Goal: Task Accomplishment & Management: Use online tool/utility

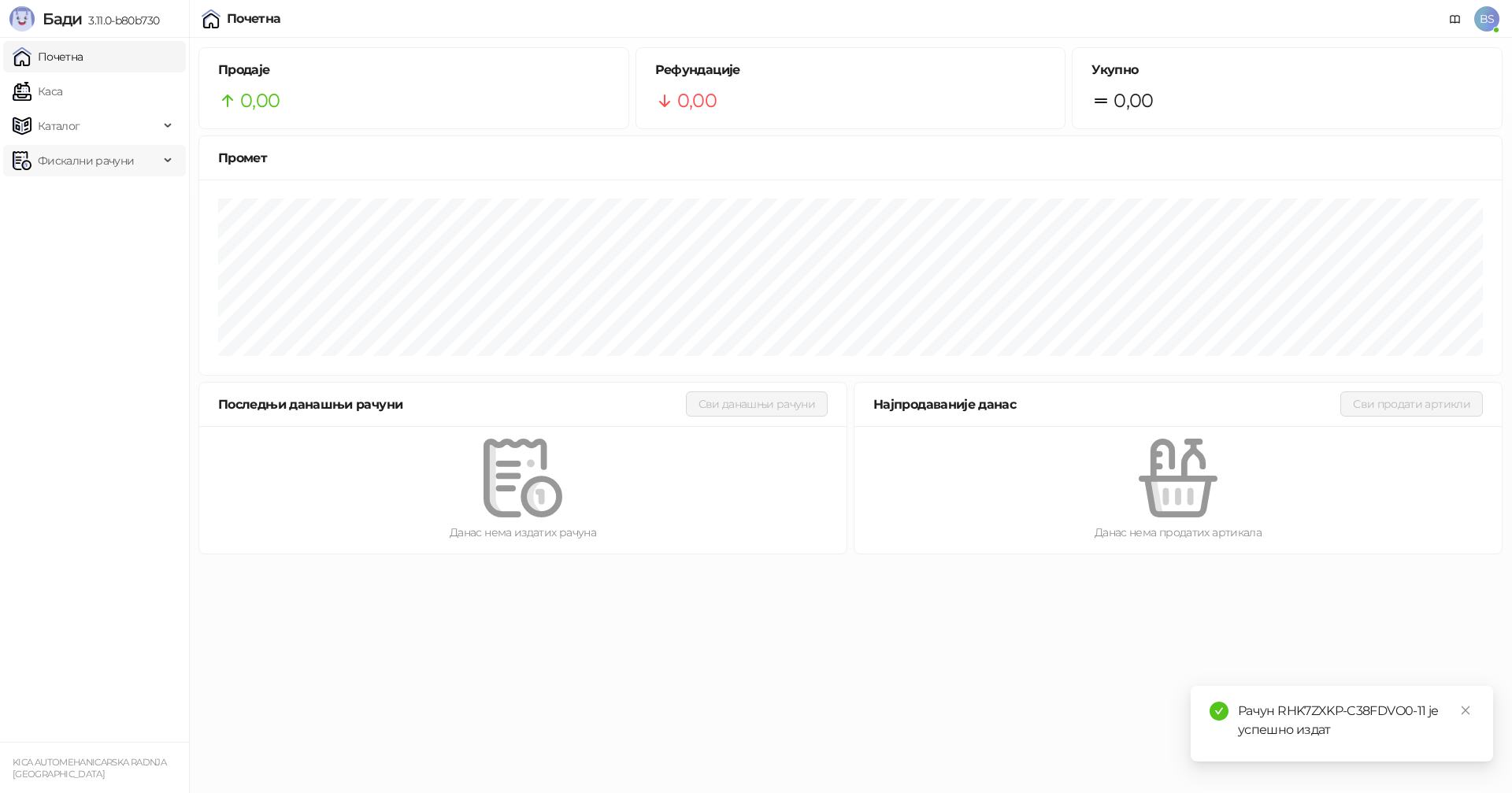
click at [59, 162] on span "Фискални рачуни" at bounding box center [86, 161] width 96 height 32
click at [69, 189] on link "Издати рачуни" at bounding box center [72, 196] width 106 height 32
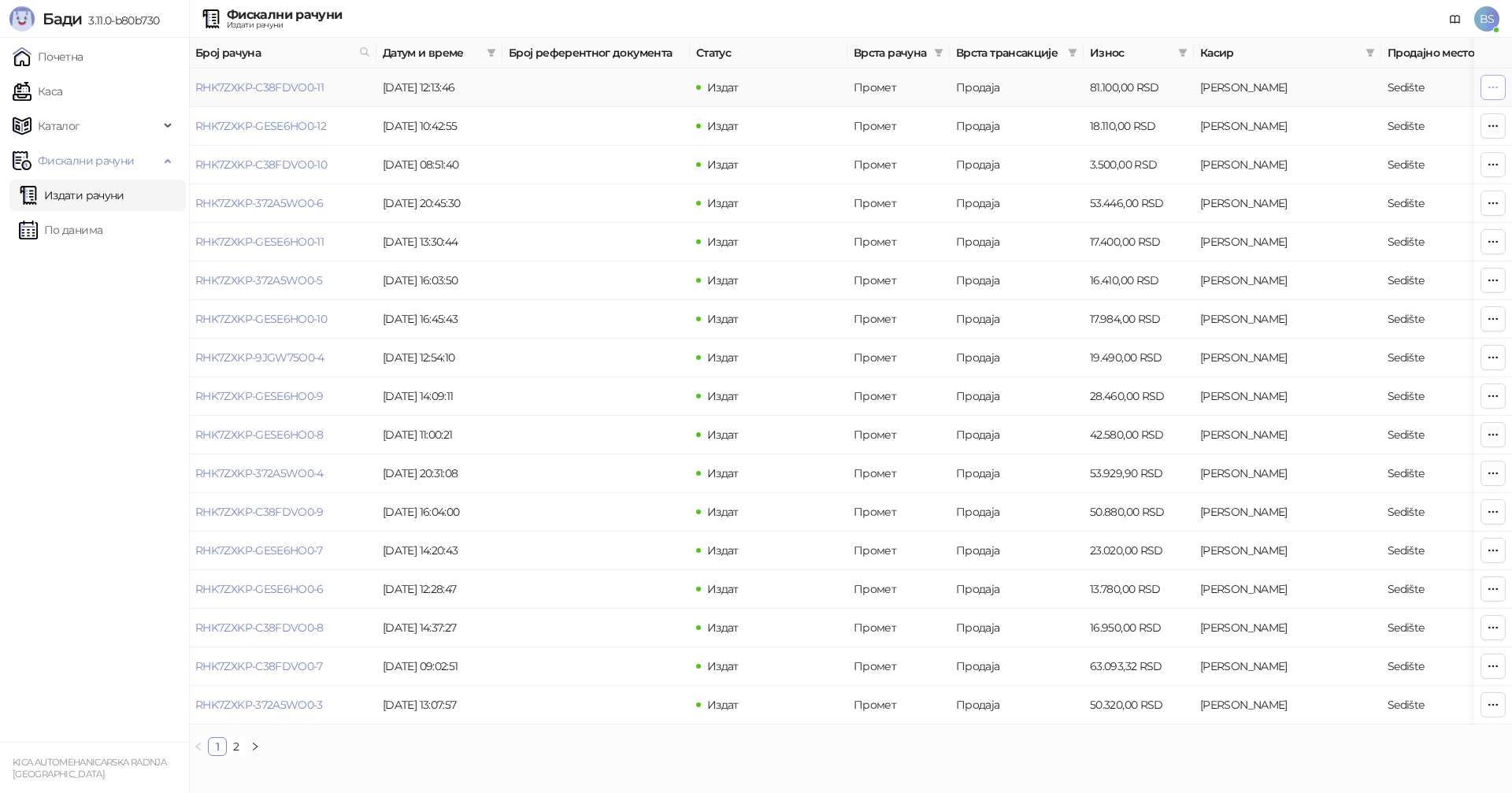
click at [1484, 87] on button "button" at bounding box center [1493, 87] width 25 height 25
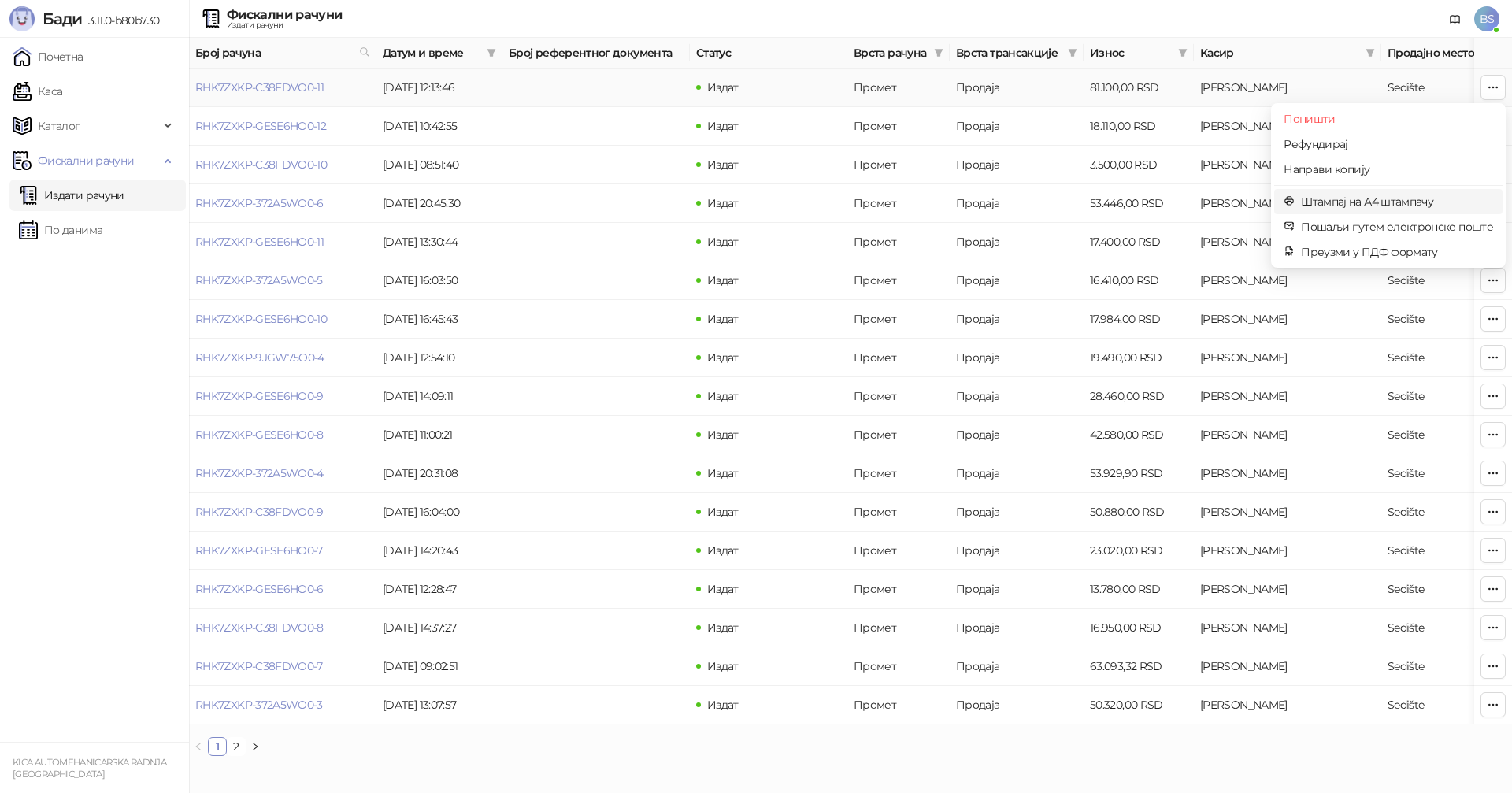
click at [1358, 206] on span "Штампај на А4 штампачу" at bounding box center [1397, 201] width 192 height 17
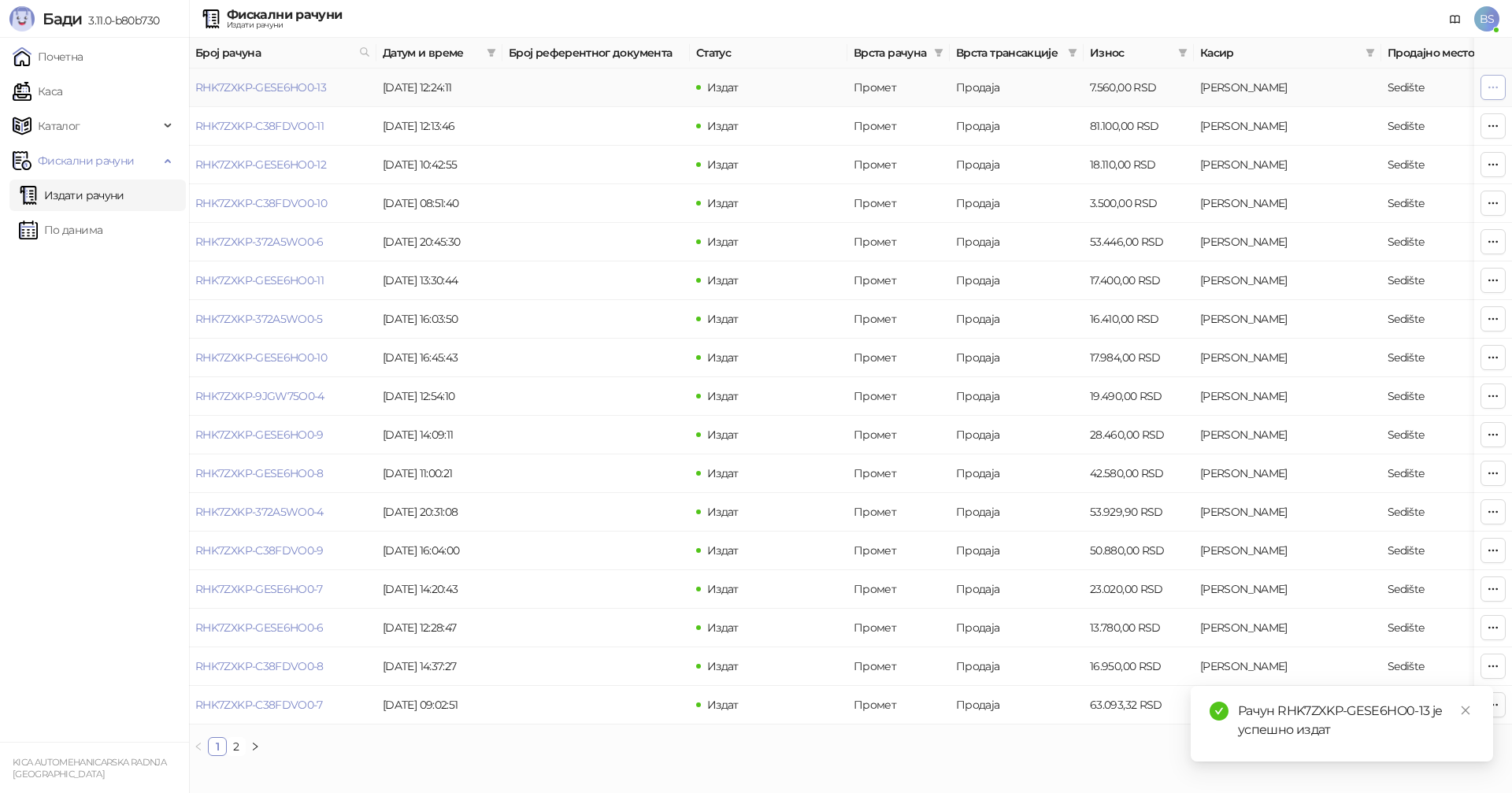
click at [1488, 81] on icon "button" at bounding box center [1493, 87] width 13 height 13
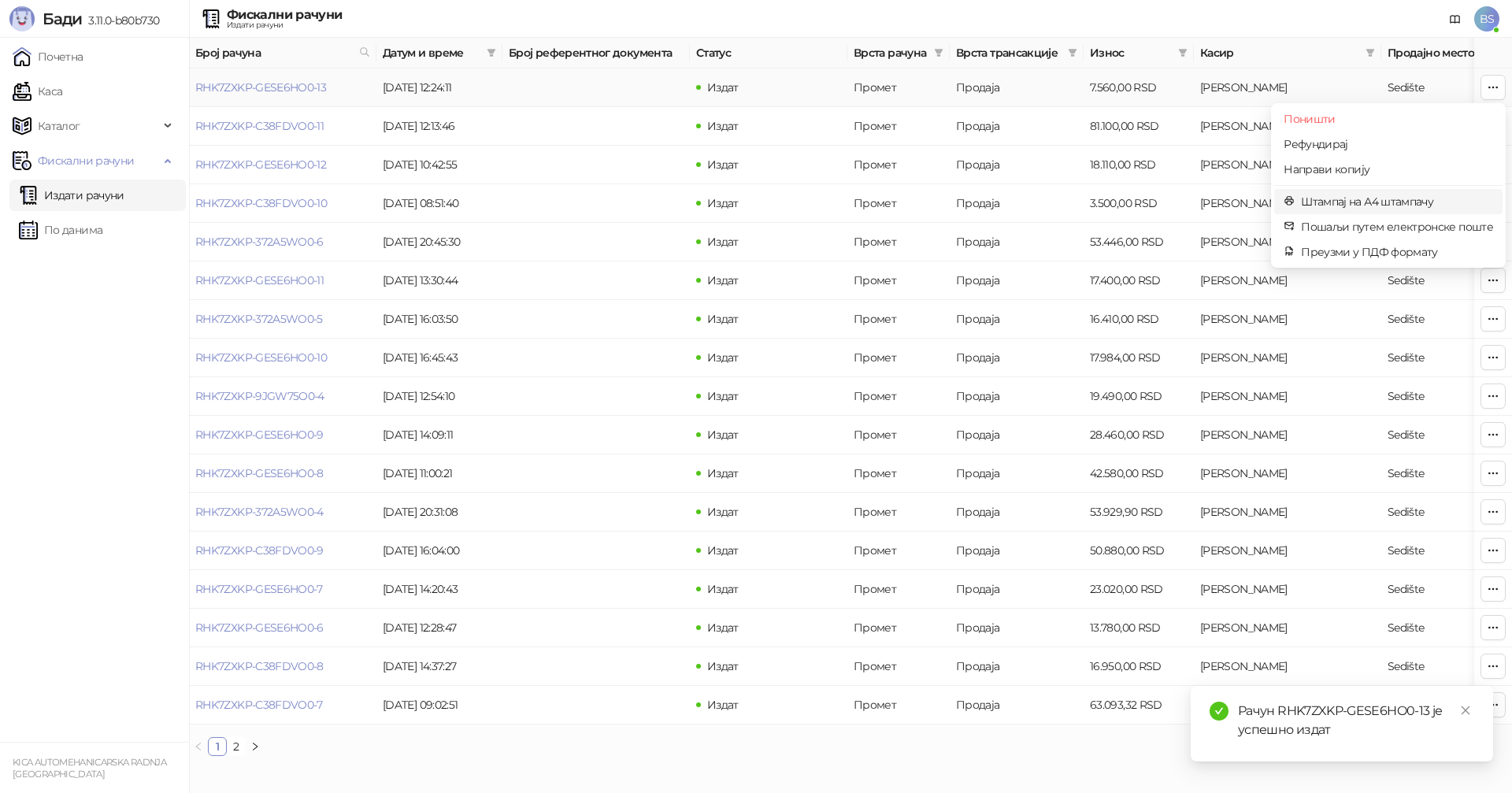
click at [1365, 203] on span "Штампај на А4 штампачу" at bounding box center [1397, 201] width 192 height 17
